Goal: Navigation & Orientation: Find specific page/section

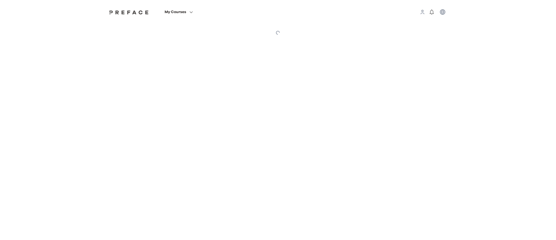
click at [266, 42] on html "My Courses Preface My Courses My Courses Notes Learning Progress" at bounding box center [278, 21] width 556 height 42
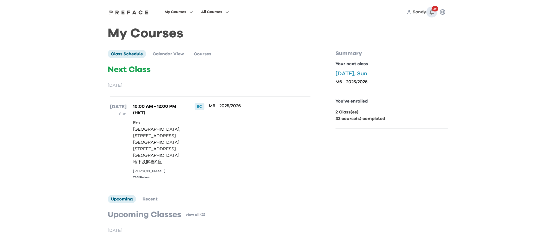
click at [429, 13] on icon "button" at bounding box center [431, 12] width 4 height 5
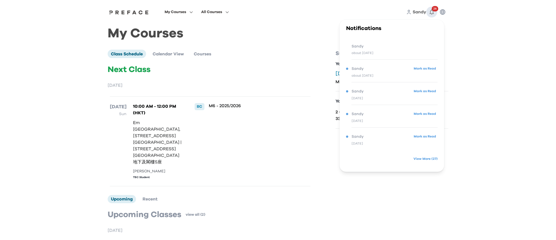
click at [429, 13] on icon "button" at bounding box center [431, 12] width 4 height 5
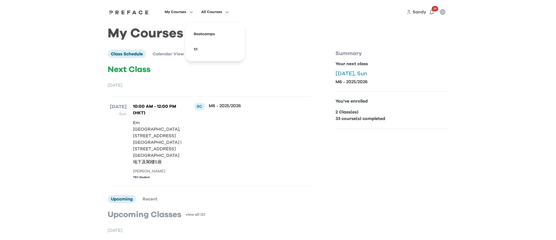
click at [137, 13] on img at bounding box center [129, 12] width 42 height 4
click at [196, 50] on span at bounding box center [214, 49] width 51 height 15
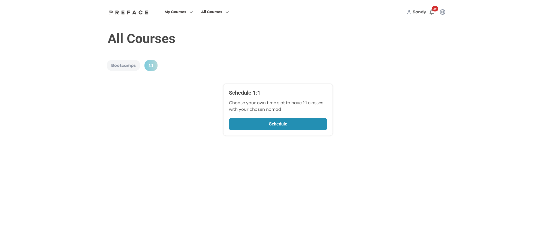
click at [282, 128] on link "Schedule" at bounding box center [278, 124] width 98 height 12
click at [174, 14] on span "My Courses" at bounding box center [175, 12] width 22 height 7
click at [136, 14] on div "My Courses All Courses Sandy 26" at bounding box center [277, 12] width 349 height 24
click at [137, 11] on img at bounding box center [129, 12] width 42 height 4
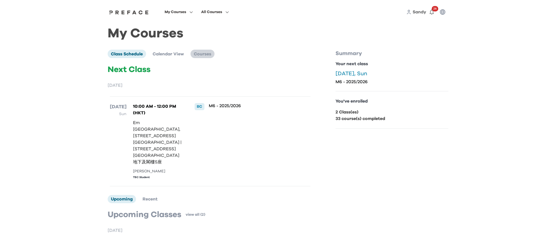
click at [203, 55] on span "Courses" at bounding box center [202, 54] width 17 height 4
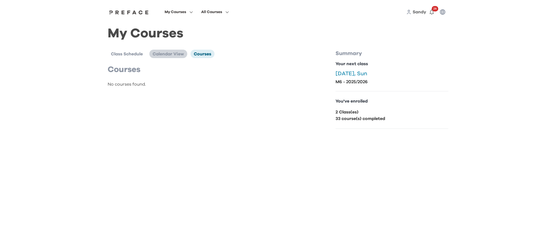
click at [175, 54] on span "Calendar View" at bounding box center [168, 54] width 31 height 4
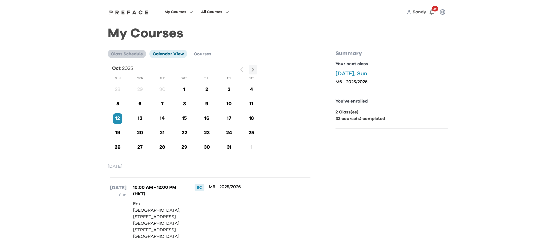
click at [133, 57] on li "Class Schedule" at bounding box center [127, 54] width 38 height 8
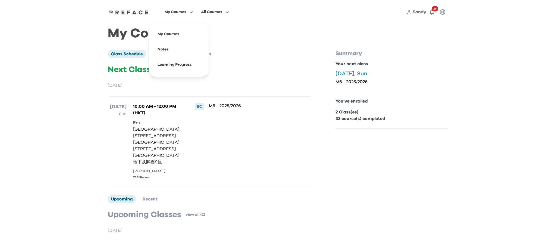
click at [168, 65] on span at bounding box center [178, 64] width 51 height 15
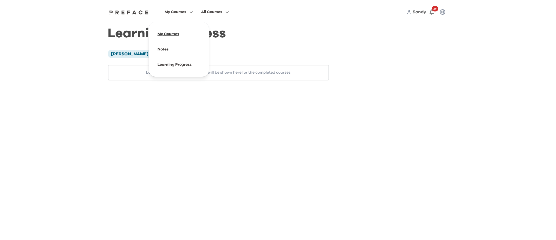
click at [169, 35] on span at bounding box center [178, 33] width 51 height 15
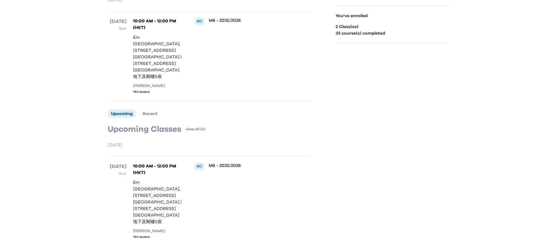
scroll to position [153, 0]
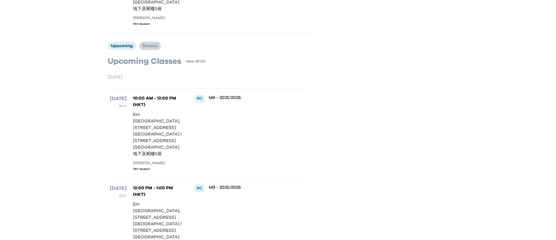
click at [153, 44] on span "Recent" at bounding box center [149, 46] width 15 height 4
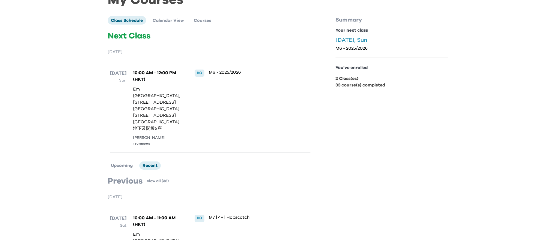
scroll to position [0, 0]
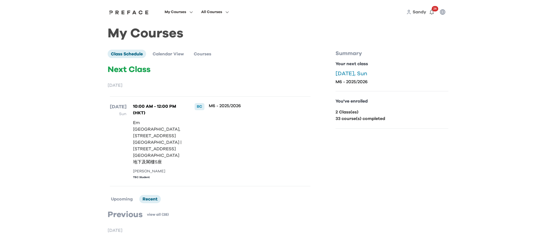
click at [352, 97] on div "You've enrolled 2 Class(es) 33 course(s) completed" at bounding box center [391, 109] width 113 height 37
click at [352, 103] on p "You've enrolled" at bounding box center [391, 101] width 113 height 7
click at [353, 102] on p "You've enrolled" at bounding box center [391, 101] width 113 height 7
click at [196, 55] on span "Courses" at bounding box center [202, 54] width 17 height 4
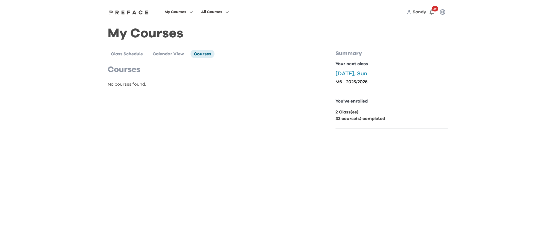
click at [131, 13] on img at bounding box center [129, 12] width 42 height 4
click at [130, 13] on img at bounding box center [129, 12] width 42 height 4
click at [424, 12] on span "Sandy" at bounding box center [419, 12] width 14 height 4
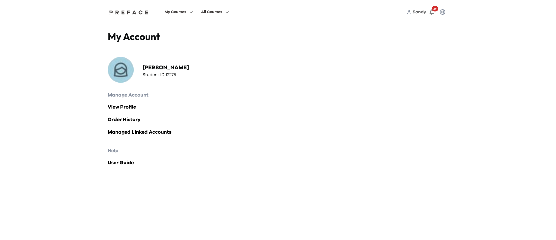
click at [136, 14] on img at bounding box center [129, 12] width 42 height 4
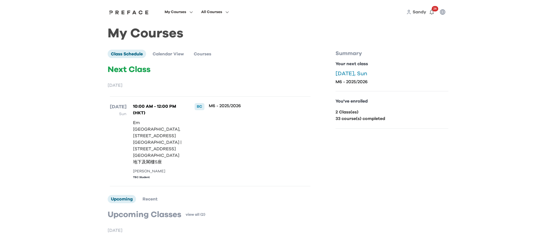
click at [136, 14] on img at bounding box center [129, 12] width 42 height 4
click at [416, 13] on span "Sandy" at bounding box center [419, 12] width 14 height 4
